Goal: Information Seeking & Learning: Learn about a topic

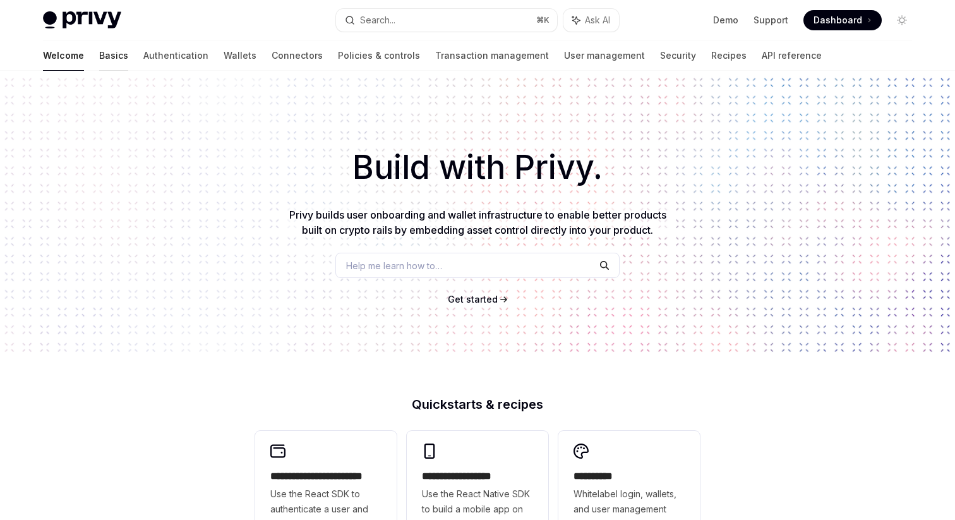
click at [99, 54] on link "Basics" at bounding box center [113, 55] width 29 height 30
type textarea "*"
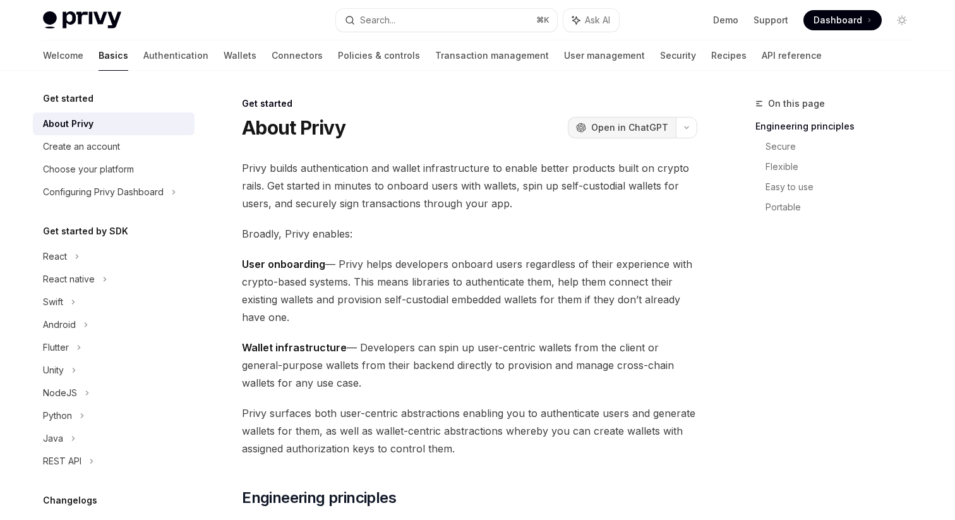
click at [643, 124] on span "Open in ChatGPT" at bounding box center [629, 127] width 77 height 13
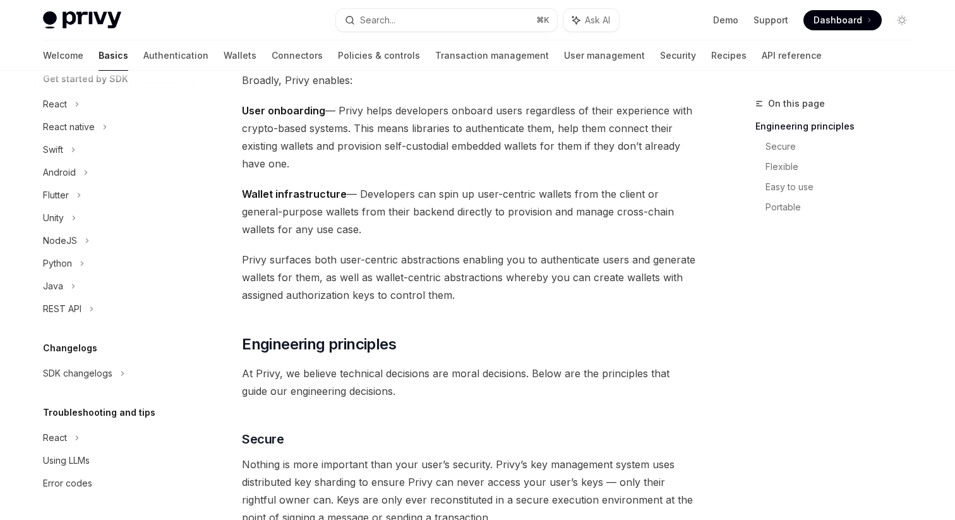
scroll to position [164, 0]
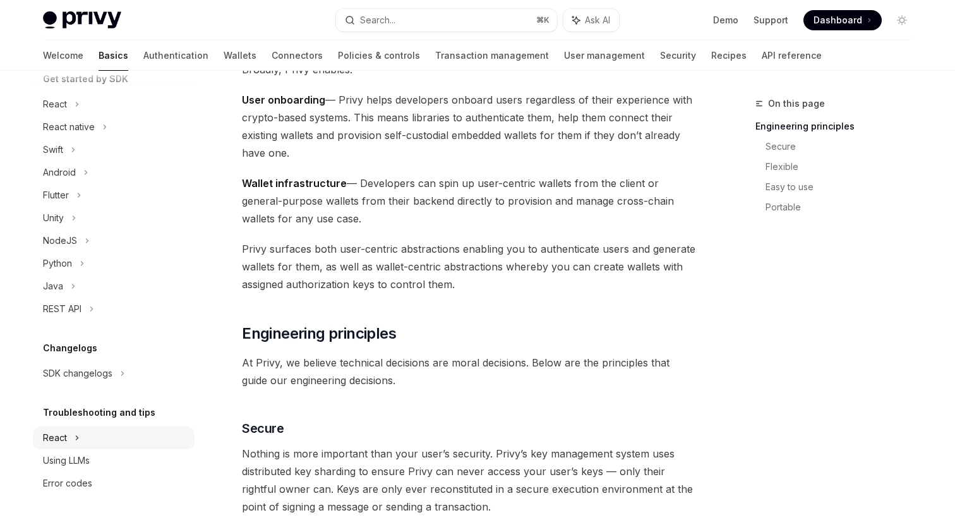
click at [84, 434] on div "React" at bounding box center [114, 437] width 162 height 23
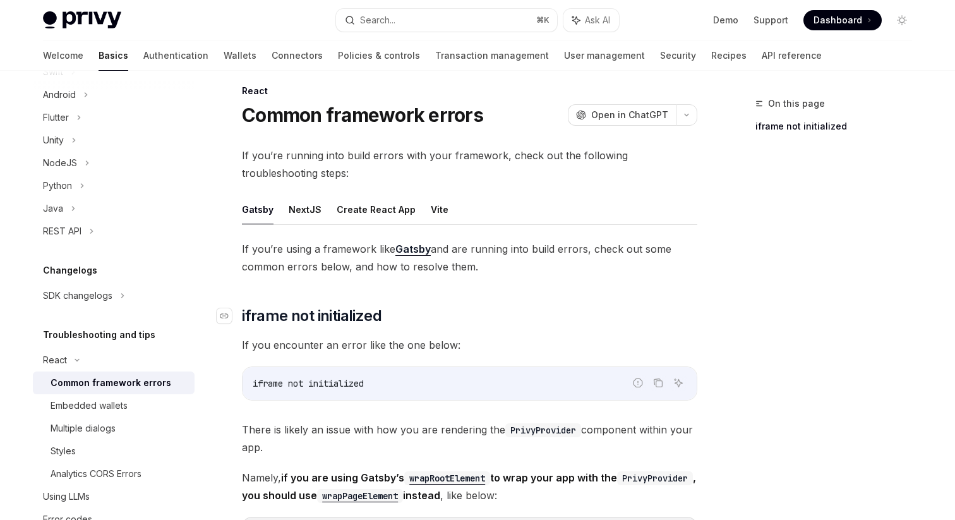
scroll to position [12, 0]
click at [314, 205] on button "NextJS" at bounding box center [305, 210] width 33 height 30
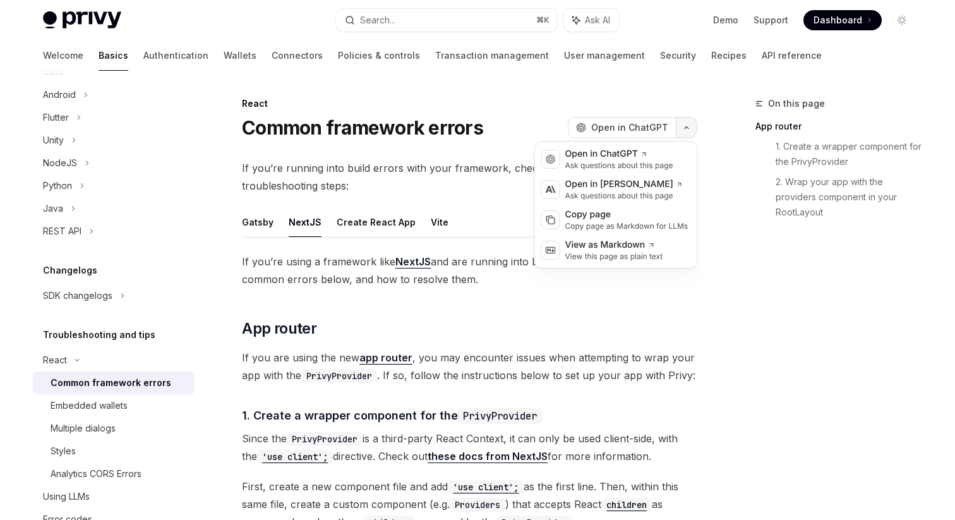
click at [686, 124] on button "button" at bounding box center [686, 127] width 21 height 21
click at [582, 243] on div "View as Markdown" at bounding box center [614, 245] width 98 height 13
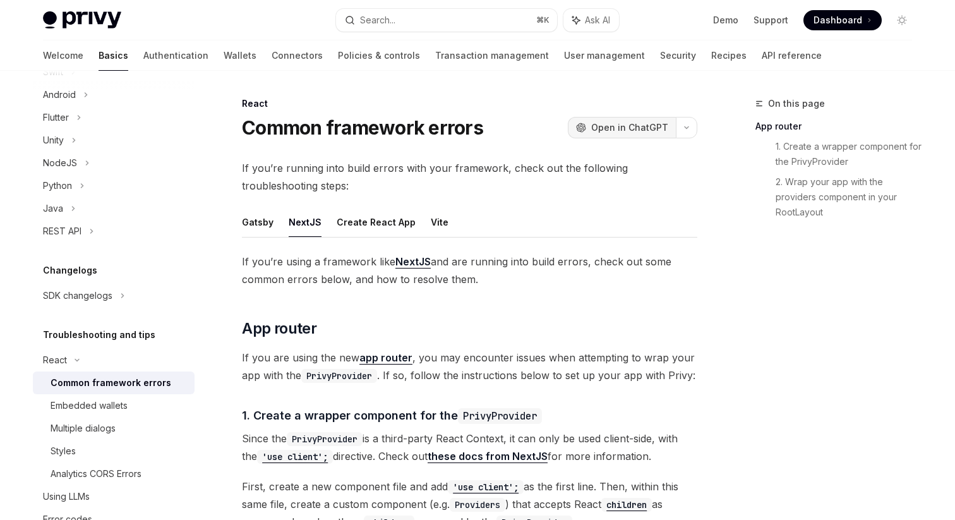
click at [672, 124] on button "OpenAI Open in ChatGPT" at bounding box center [622, 127] width 108 height 21
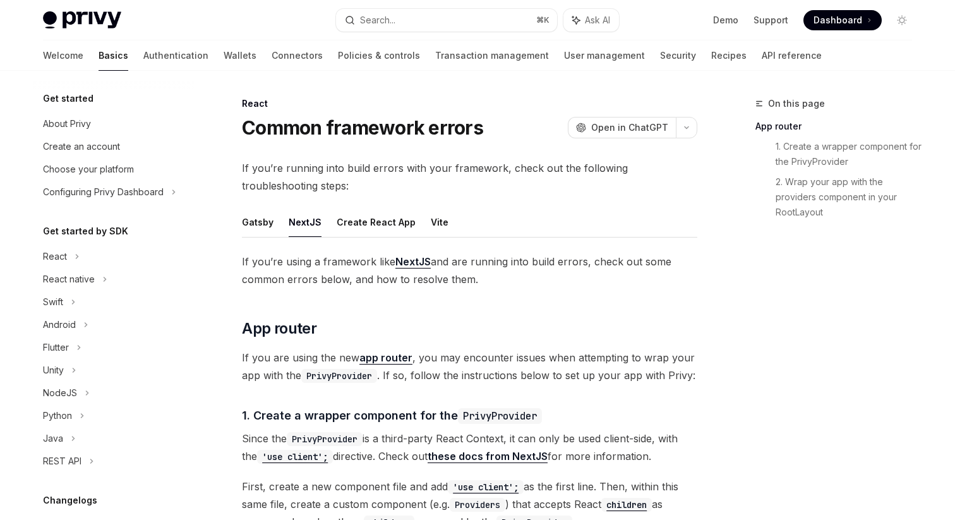
click at [76, 99] on h5 "Get started" at bounding box center [68, 98] width 51 height 15
click at [68, 97] on h5 "Get started" at bounding box center [68, 98] width 51 height 15
click at [69, 125] on div "About Privy" at bounding box center [67, 123] width 48 height 15
type textarea "*"
